Goal: Task Accomplishment & Management: Use online tool/utility

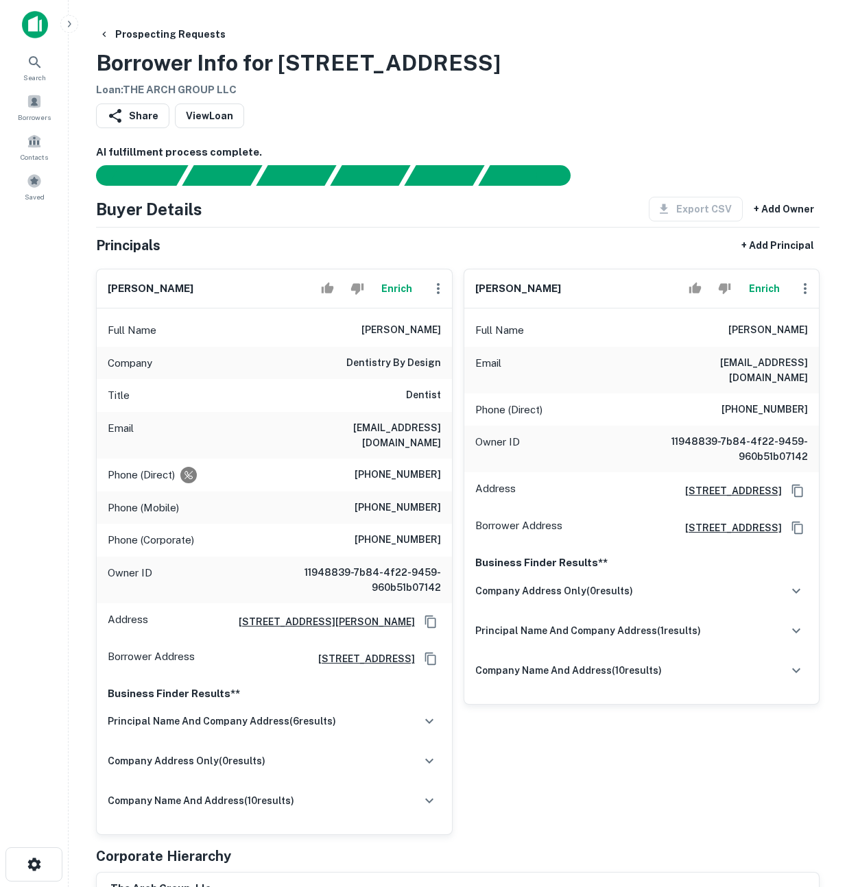
click at [401, 294] on button "Enrich" at bounding box center [397, 288] width 44 height 27
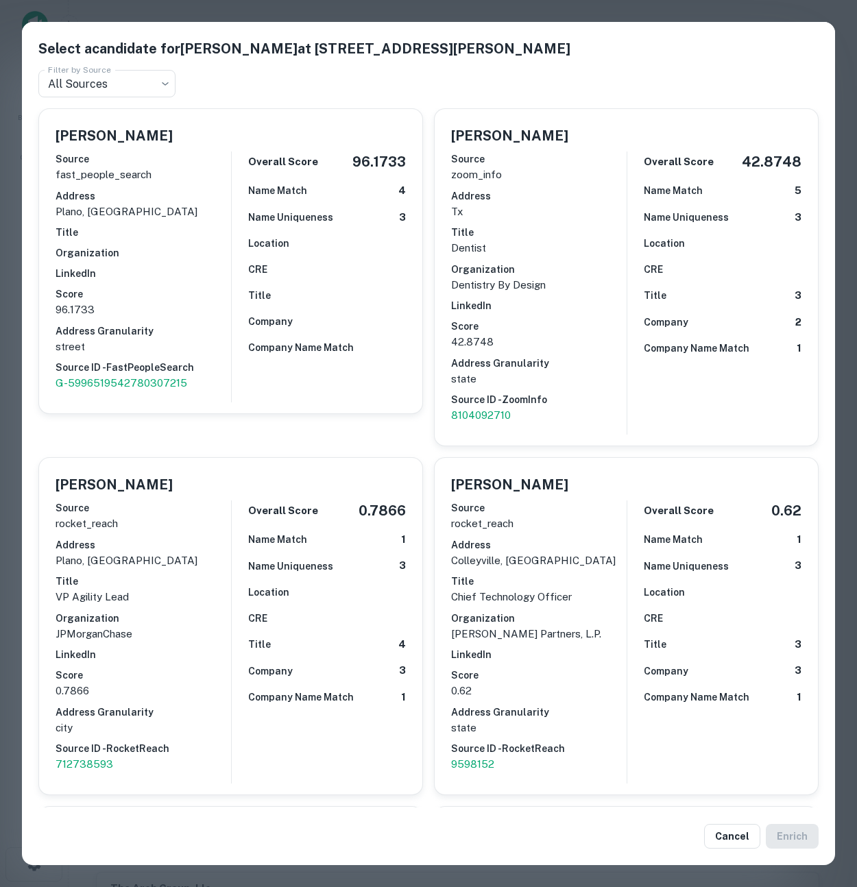
click at [507, 12] on div "Select a candidate for Bradford Tiner at 3013 E Renner Rd Ste 100 Filter by Sou…" at bounding box center [428, 443] width 857 height 887
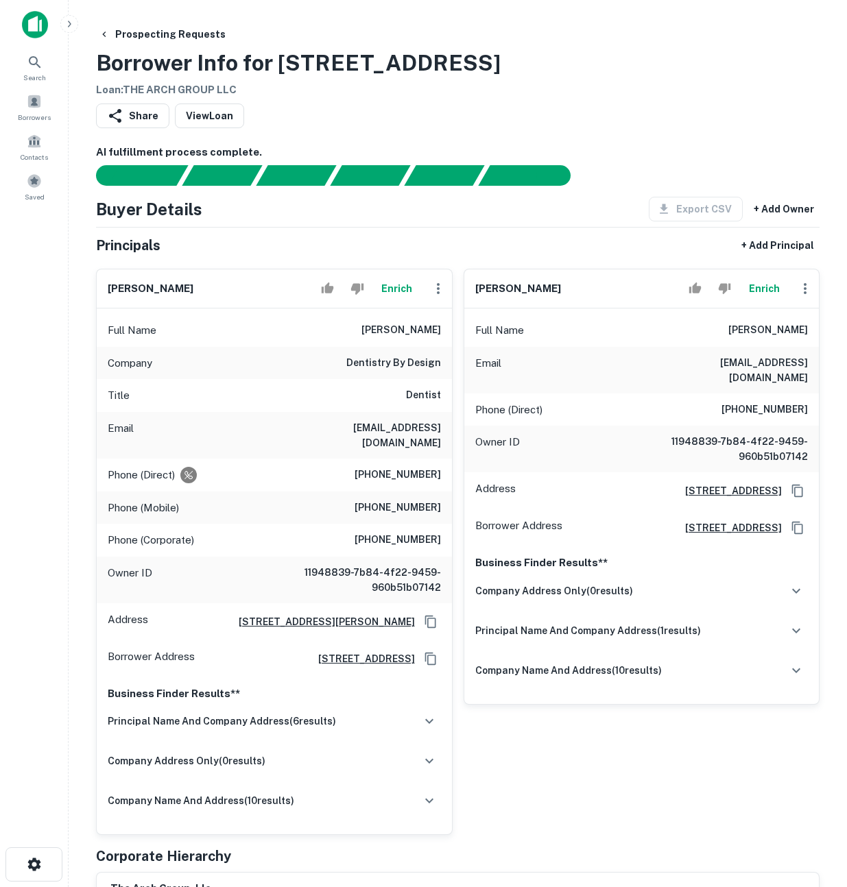
click at [409, 287] on button "Enrich" at bounding box center [397, 288] width 44 height 27
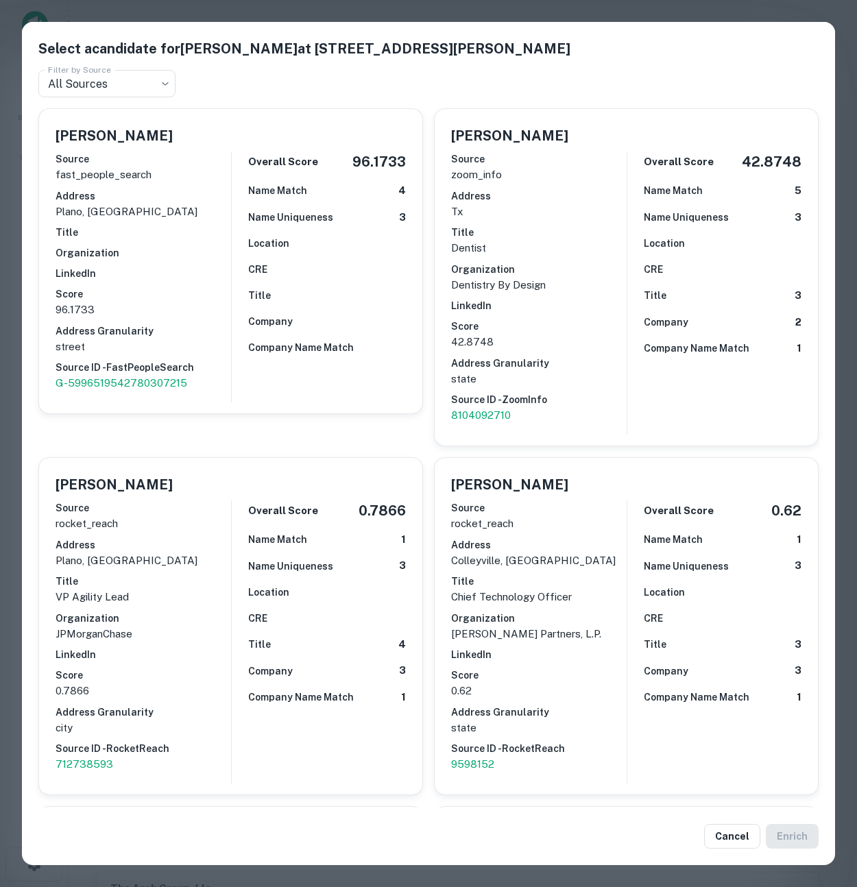
click at [603, 10] on div "Select a candidate for Bradford Tiner at 3013 E Renner Rd Ste 100 Filter by Sou…" at bounding box center [428, 443] width 857 height 887
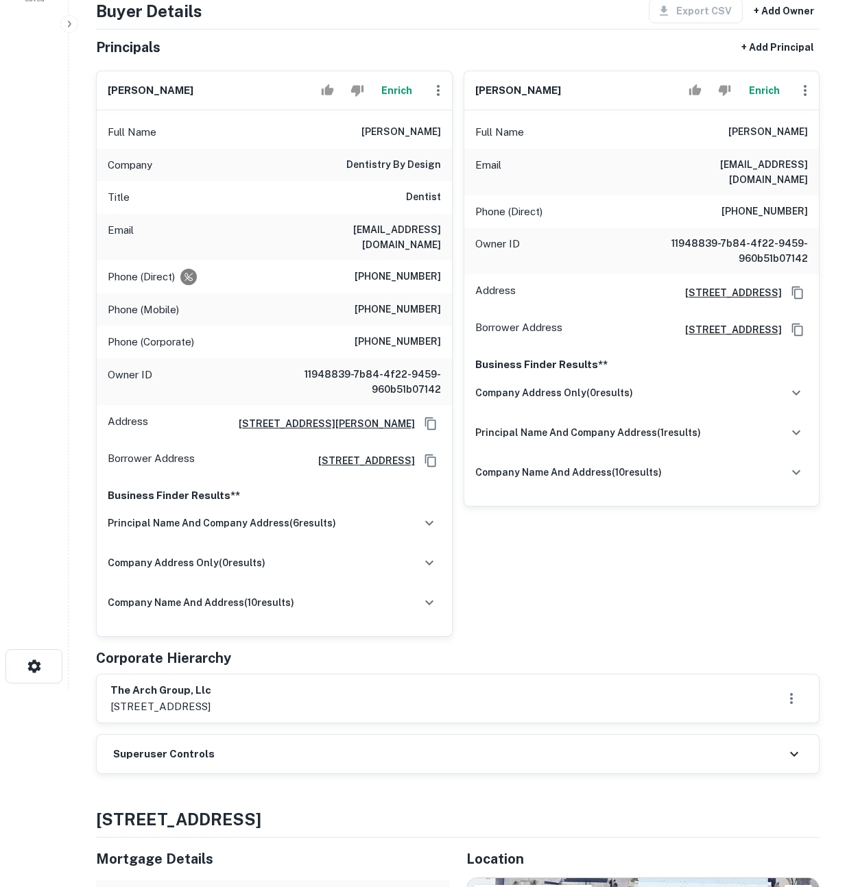
scroll to position [254, 0]
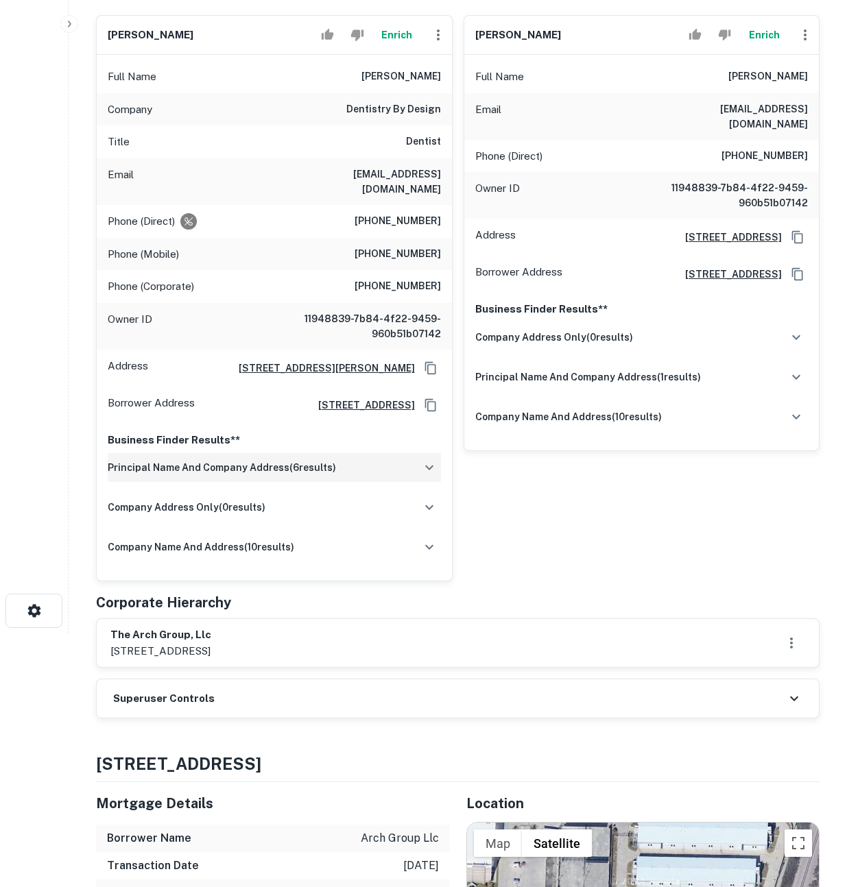
click at [392, 453] on div "principal name and company address ( 6 results)" at bounding box center [274, 467] width 333 height 29
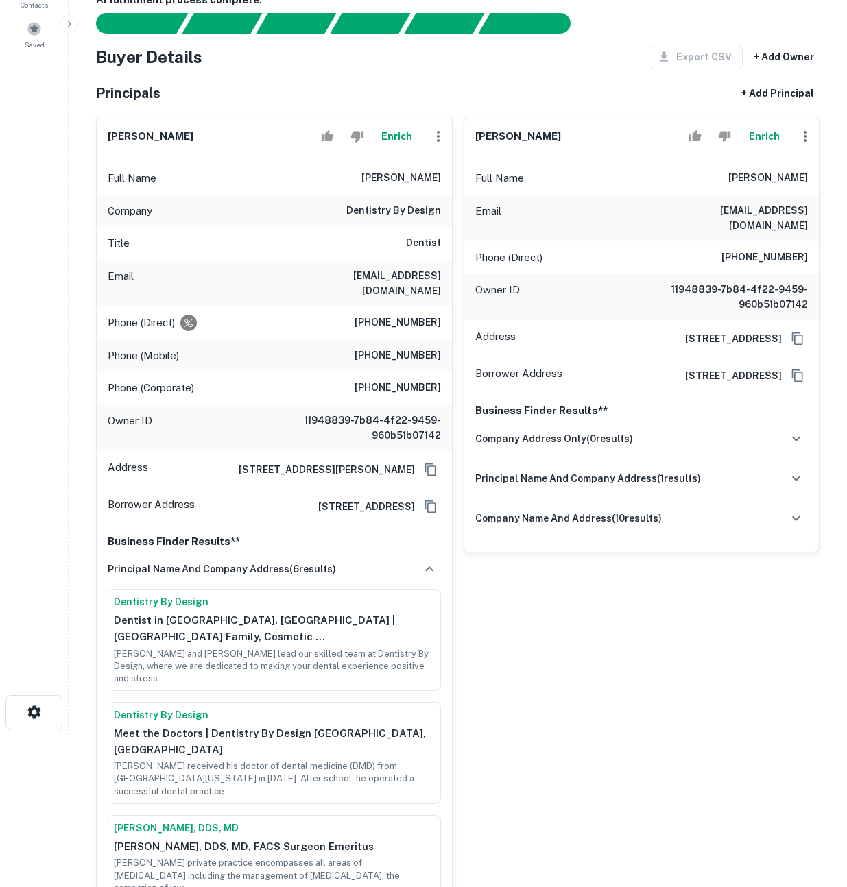
scroll to position [82, 0]
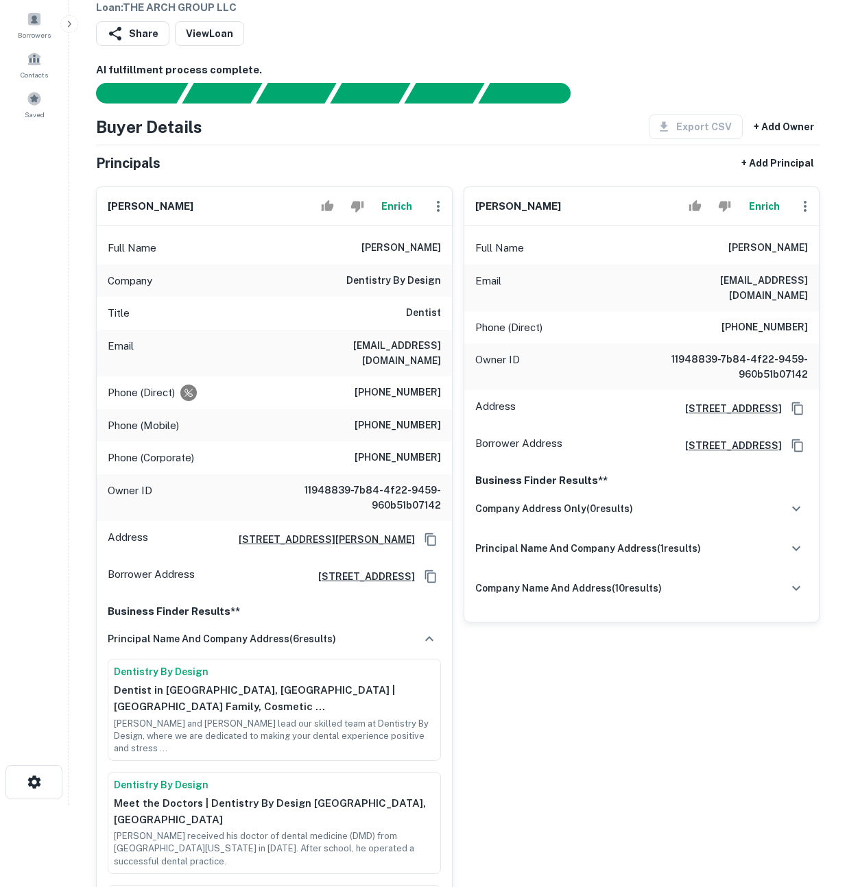
click at [398, 210] on button "Enrich" at bounding box center [397, 206] width 44 height 27
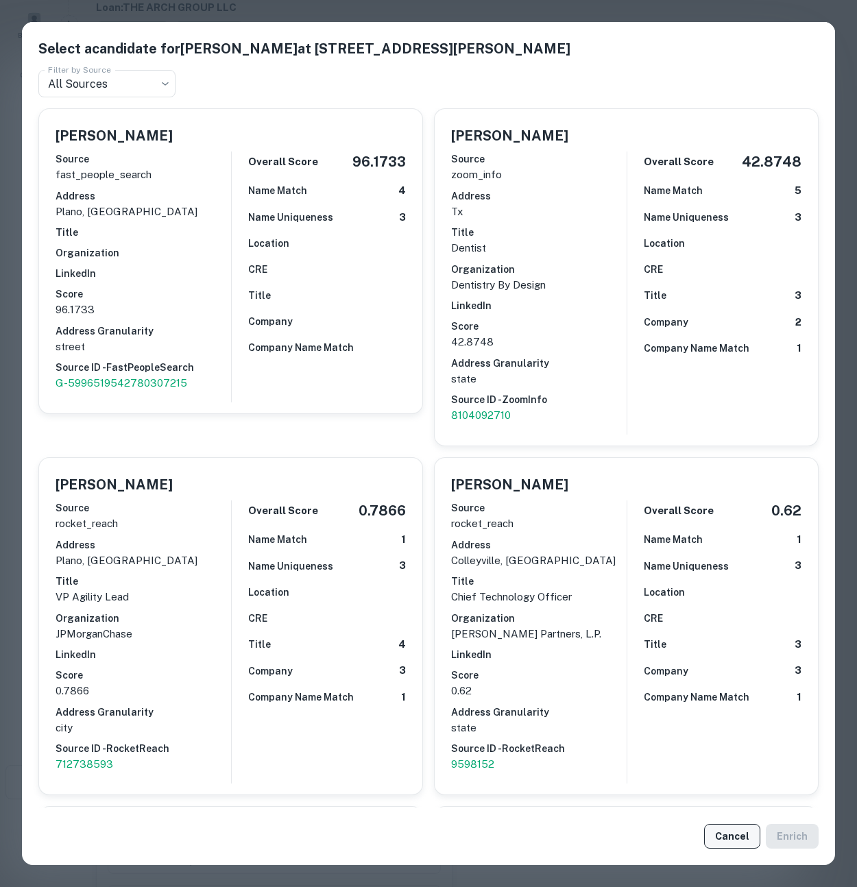
click at [732, 832] on button "Cancel" at bounding box center [732, 836] width 56 height 25
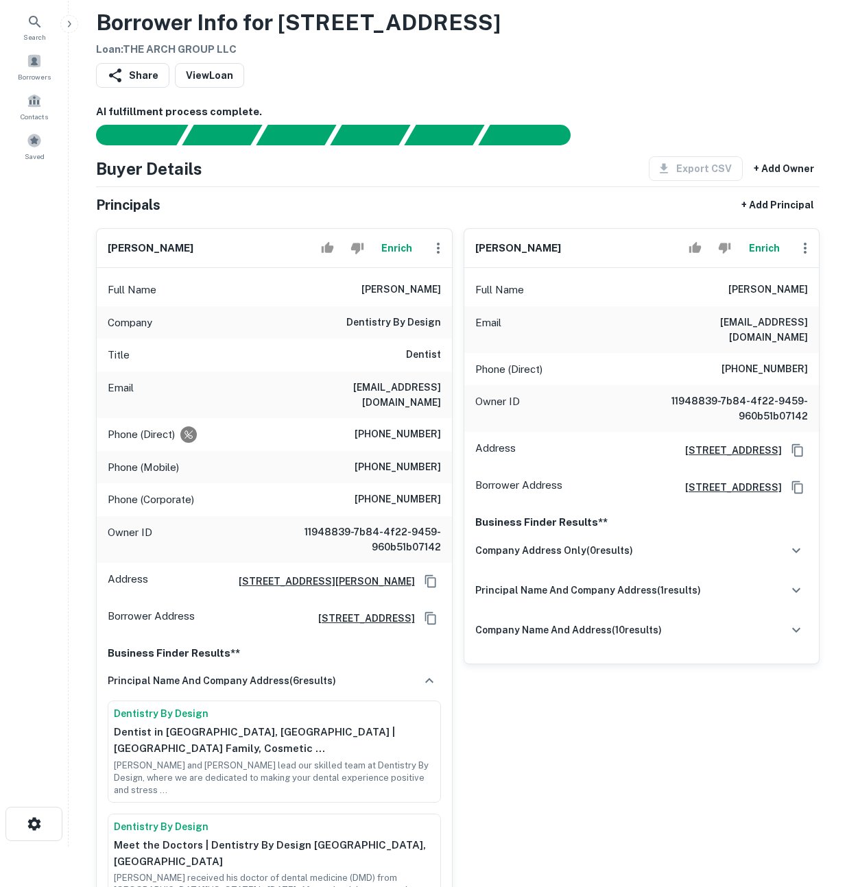
scroll to position [0, 0]
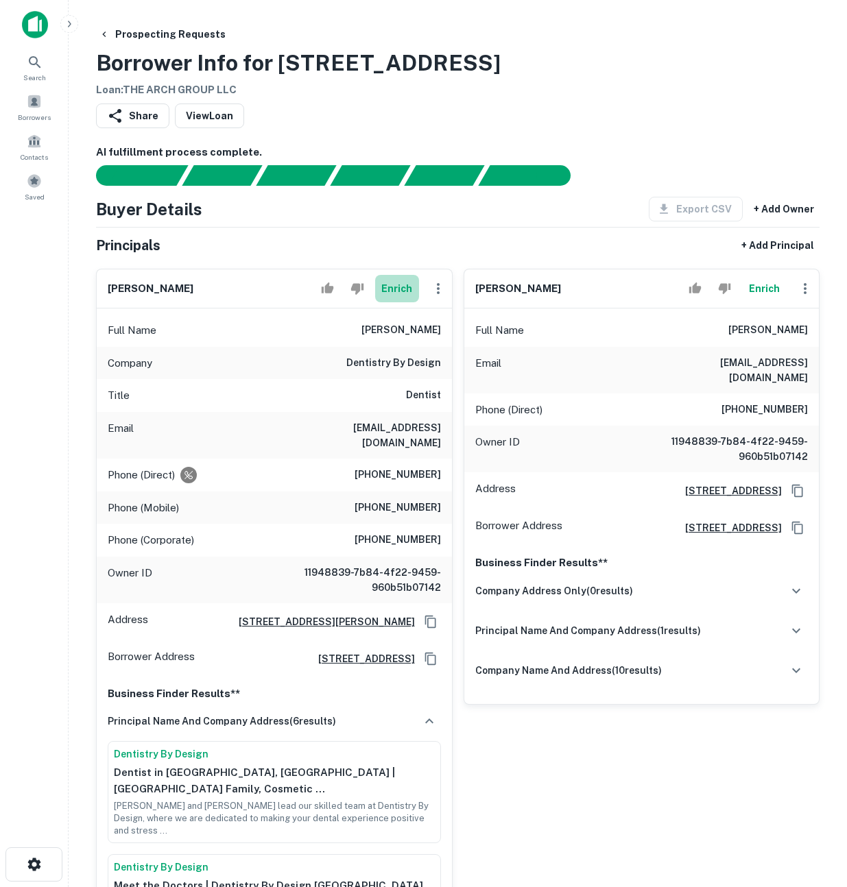
click at [399, 287] on button "Enrich" at bounding box center [397, 288] width 44 height 27
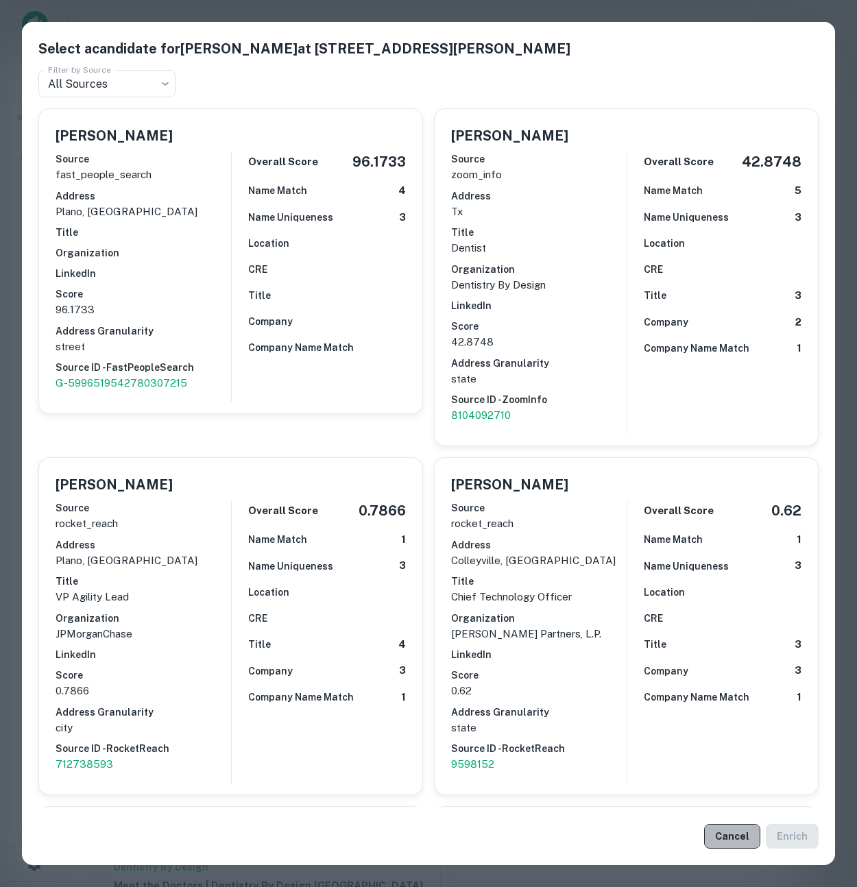
click at [739, 842] on button "Cancel" at bounding box center [732, 836] width 56 height 25
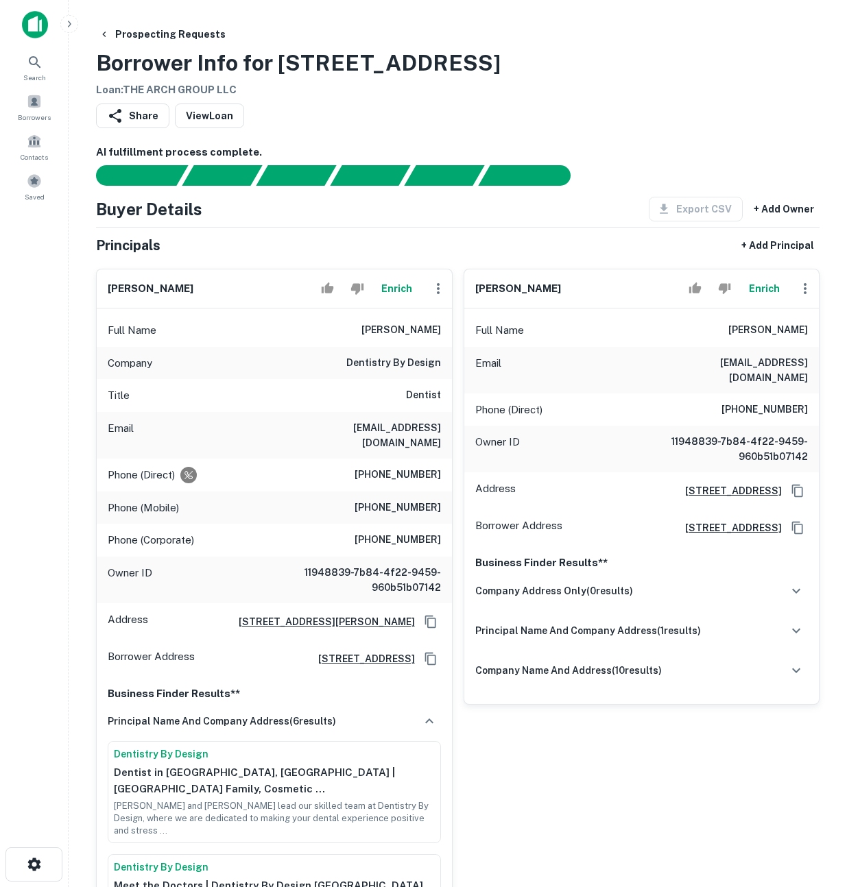
scroll to position [148, 0]
